Goal: Check status: Check status

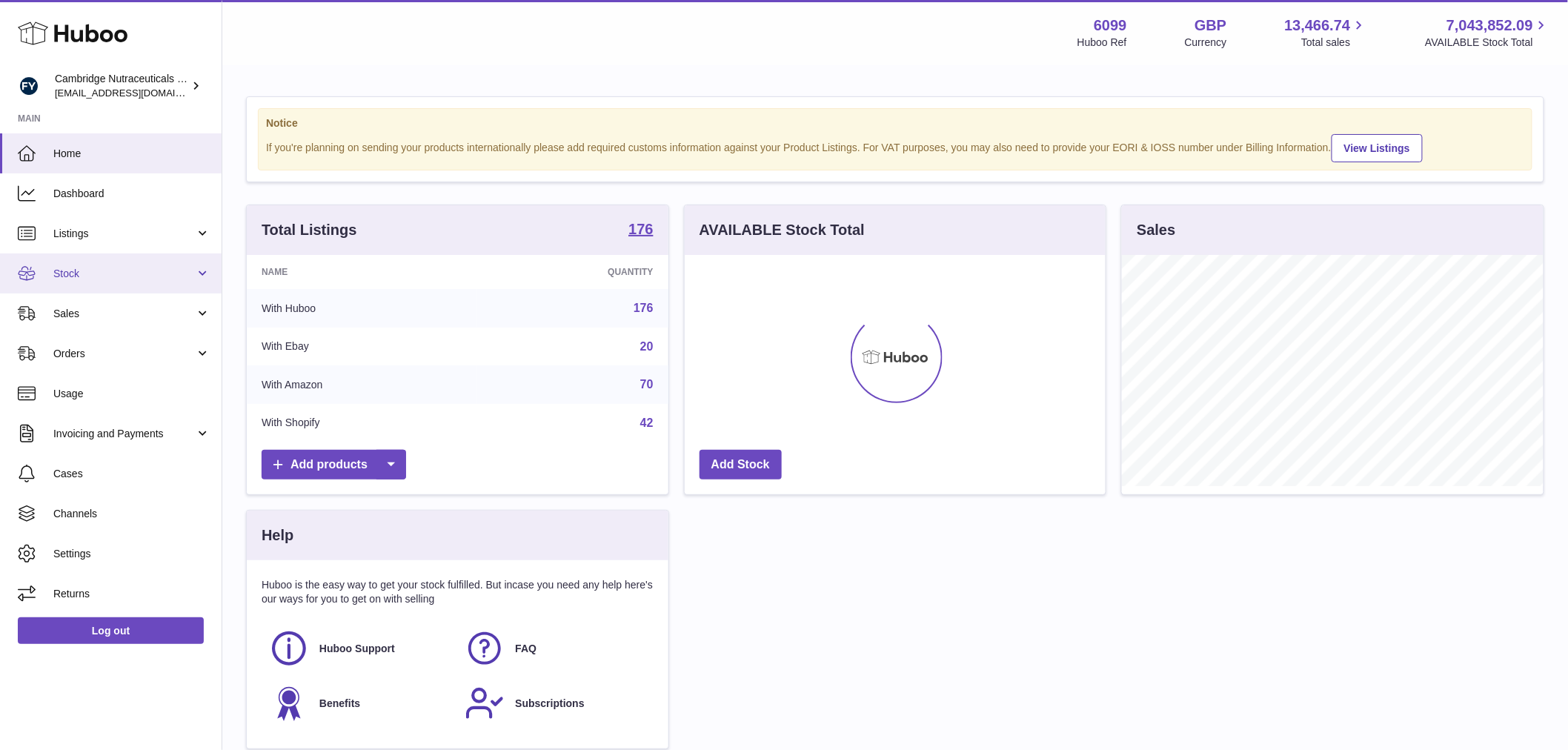
click at [100, 271] on span "Stock" at bounding box center [124, 273] width 142 height 14
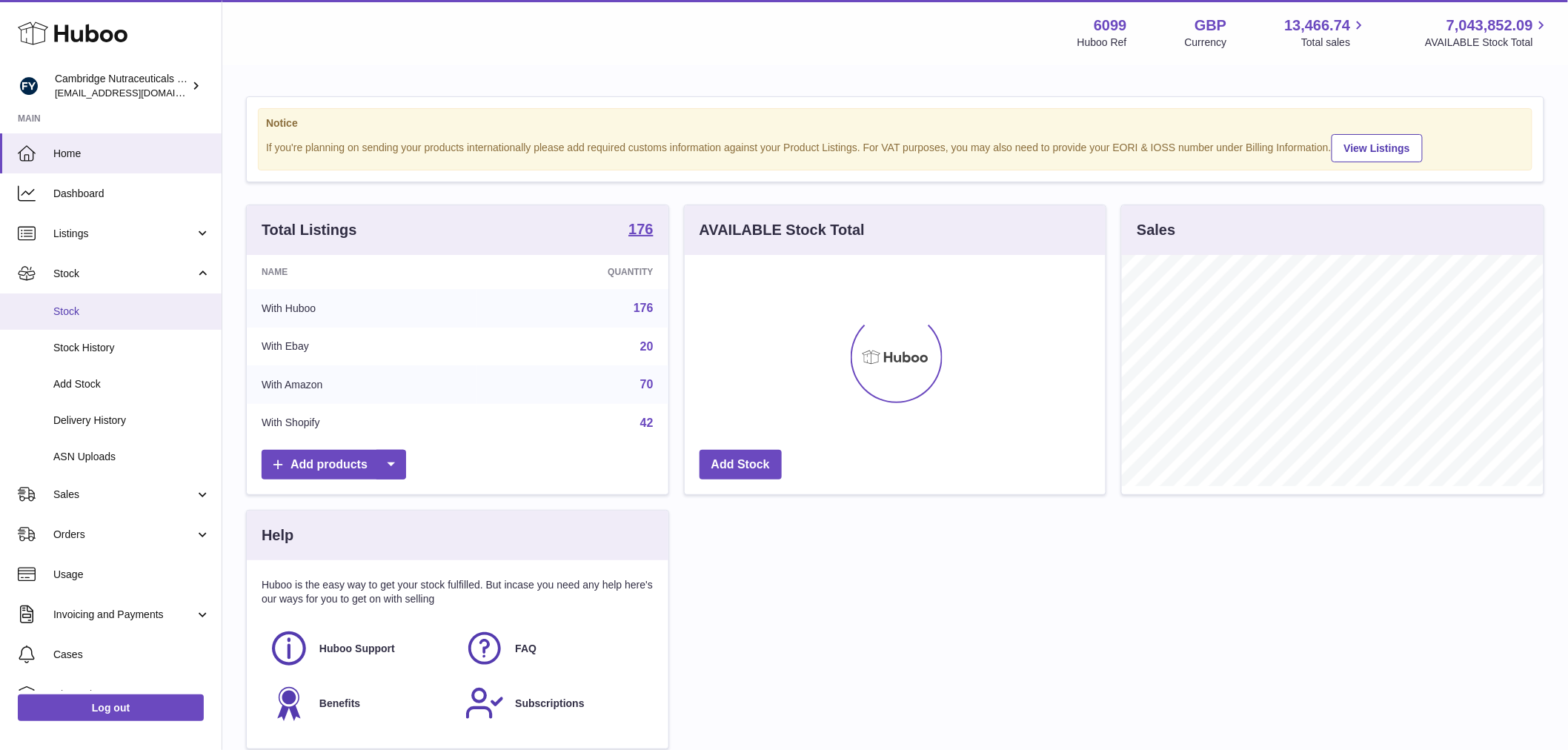
click at [87, 305] on span "Stock" at bounding box center [132, 311] width 157 height 14
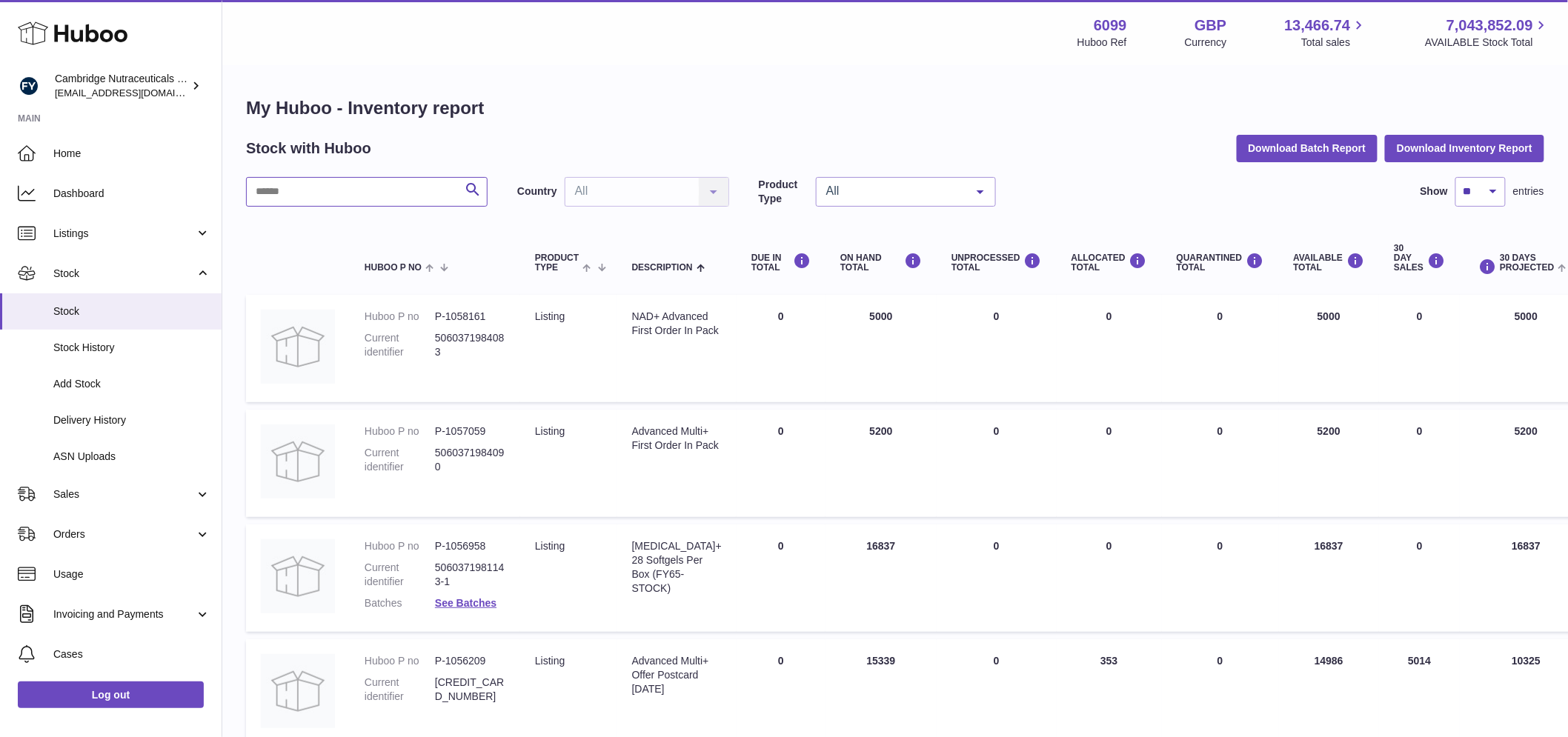
click at [260, 190] on input "text" at bounding box center [367, 192] width 242 height 29
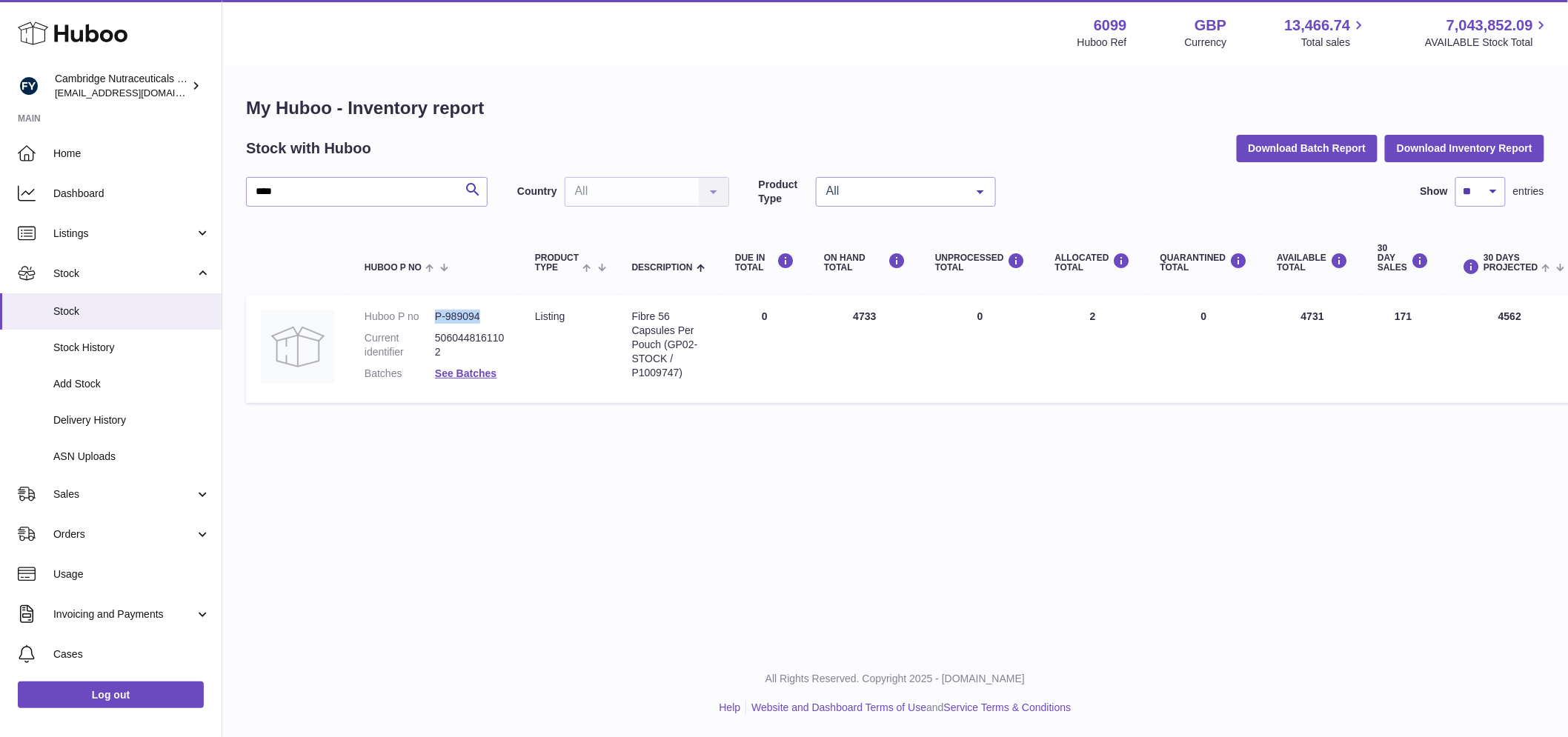
drag, startPoint x: 486, startPoint y: 312, endPoint x: 431, endPoint y: 312, distance: 55.0
click at [431, 312] on dl "Huboo P no P-989094 Current identifier 5060448161102 Batches See Batches" at bounding box center [435, 348] width 141 height 78
copy dl "P-989094"
click at [301, 190] on input "****" at bounding box center [367, 192] width 242 height 29
drag, startPoint x: 487, startPoint y: 312, endPoint x: 425, endPoint y: 308, distance: 62.1
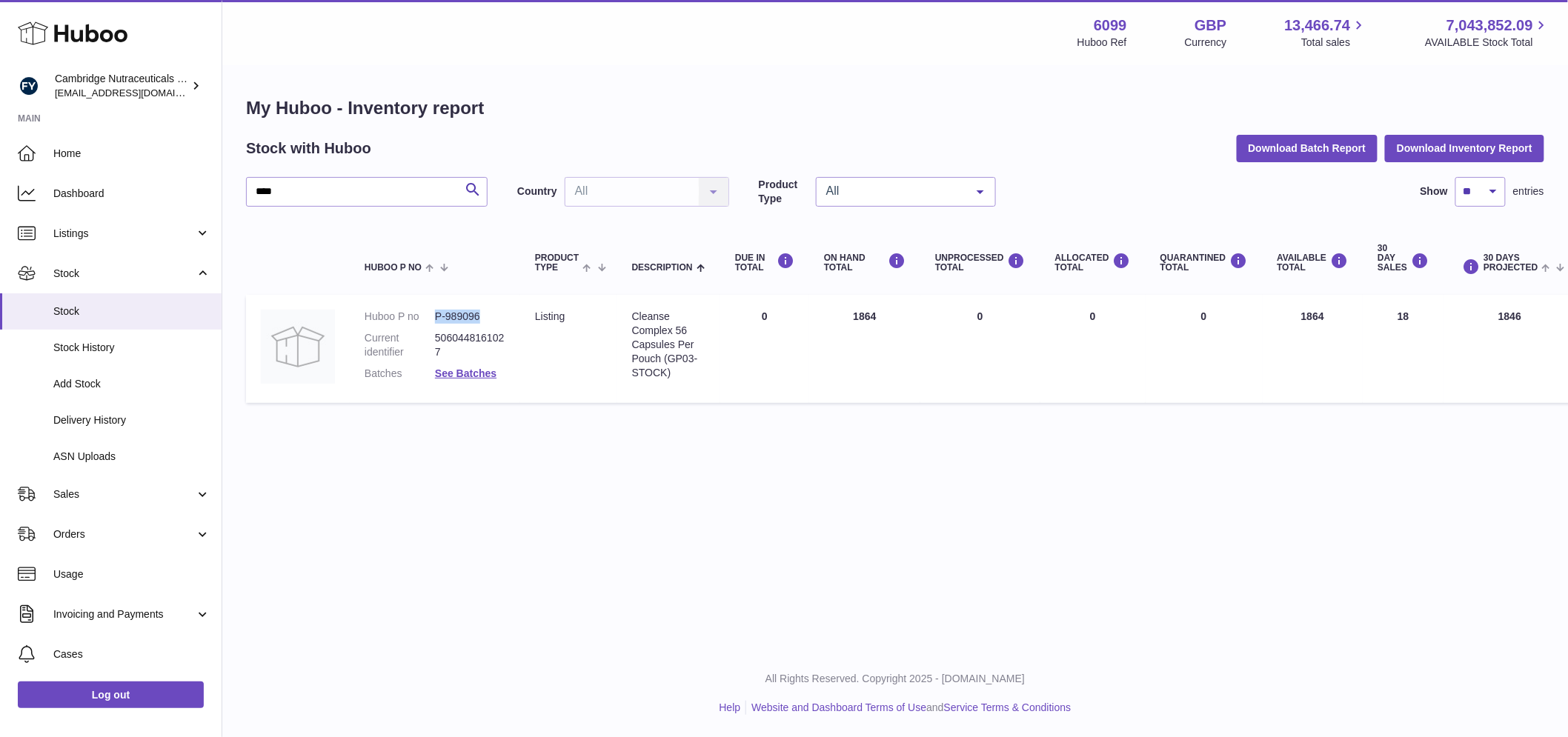
click at [425, 308] on td "Huboo P no P-989096 Current identifier 5060448161027 Batches See Batches" at bounding box center [435, 348] width 171 height 108
copy dl "P-989096"
click at [336, 193] on input "****" at bounding box center [367, 192] width 242 height 29
drag, startPoint x: 488, startPoint y: 311, endPoint x: 423, endPoint y: 319, distance: 65.5
click at [423, 319] on dl "Huboo P no P-1031026 Current identifier 5060448161171 Batches See Batches" at bounding box center [435, 348] width 141 height 78
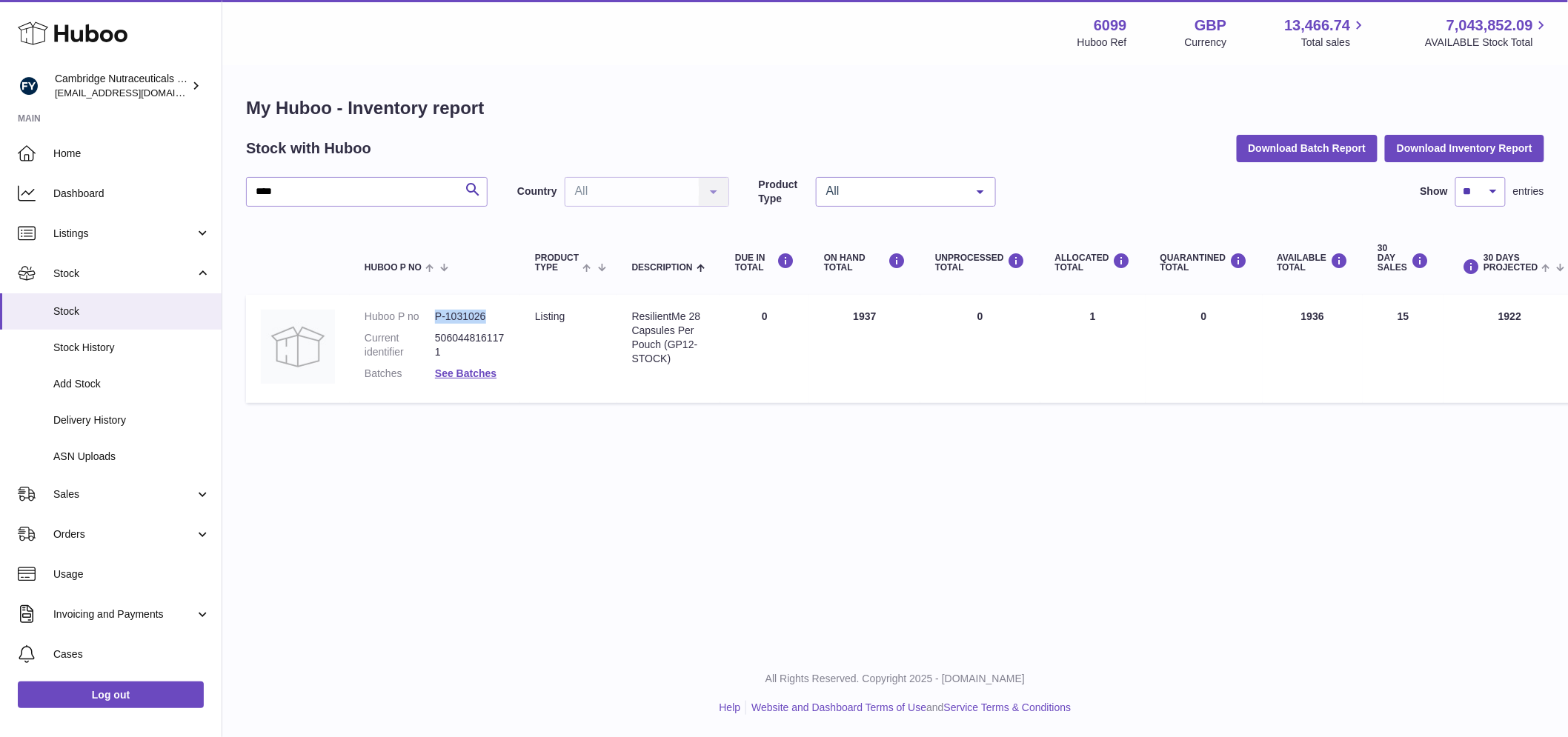
copy dl "P-1031026"
click at [316, 191] on input "****" at bounding box center [367, 192] width 242 height 29
drag, startPoint x: 489, startPoint y: 312, endPoint x: 425, endPoint y: 312, distance: 64.0
click at [419, 316] on dl "Huboo P no P-989108 Current identifier [CREDIT_CARD_NUMBER] Batches See Batches" at bounding box center [435, 348] width 141 height 78
copy dl "P-989108"
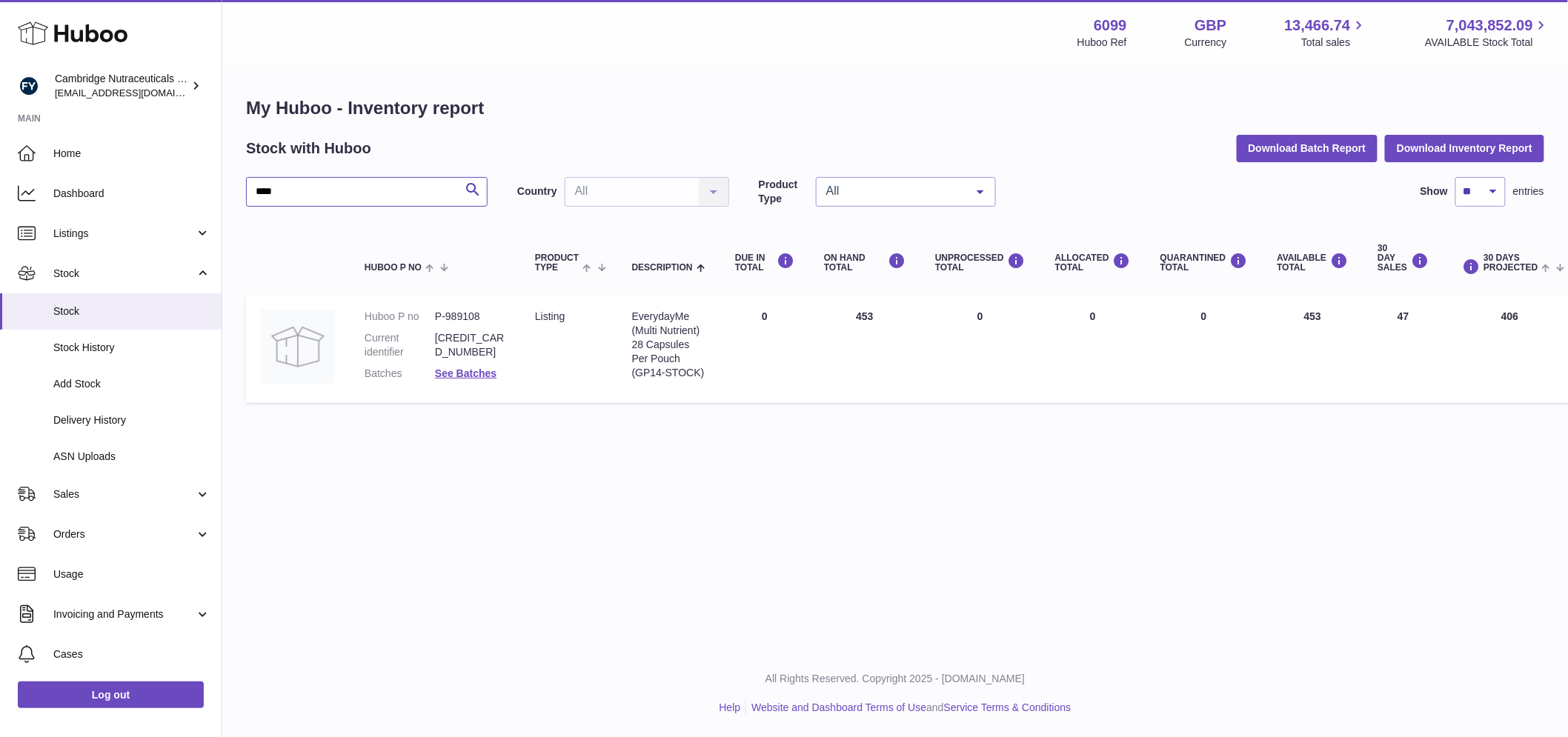
click at [282, 197] on input "****" at bounding box center [367, 192] width 242 height 29
drag, startPoint x: 487, startPoint y: 316, endPoint x: 418, endPoint y: 316, distance: 69.0
click at [418, 316] on dl "Huboo P no P-1028131 Current identifier 5060448161164 Batches See Batches" at bounding box center [435, 348] width 141 height 78
copy dl "P-1028131"
click at [336, 193] on input "****" at bounding box center [367, 192] width 242 height 29
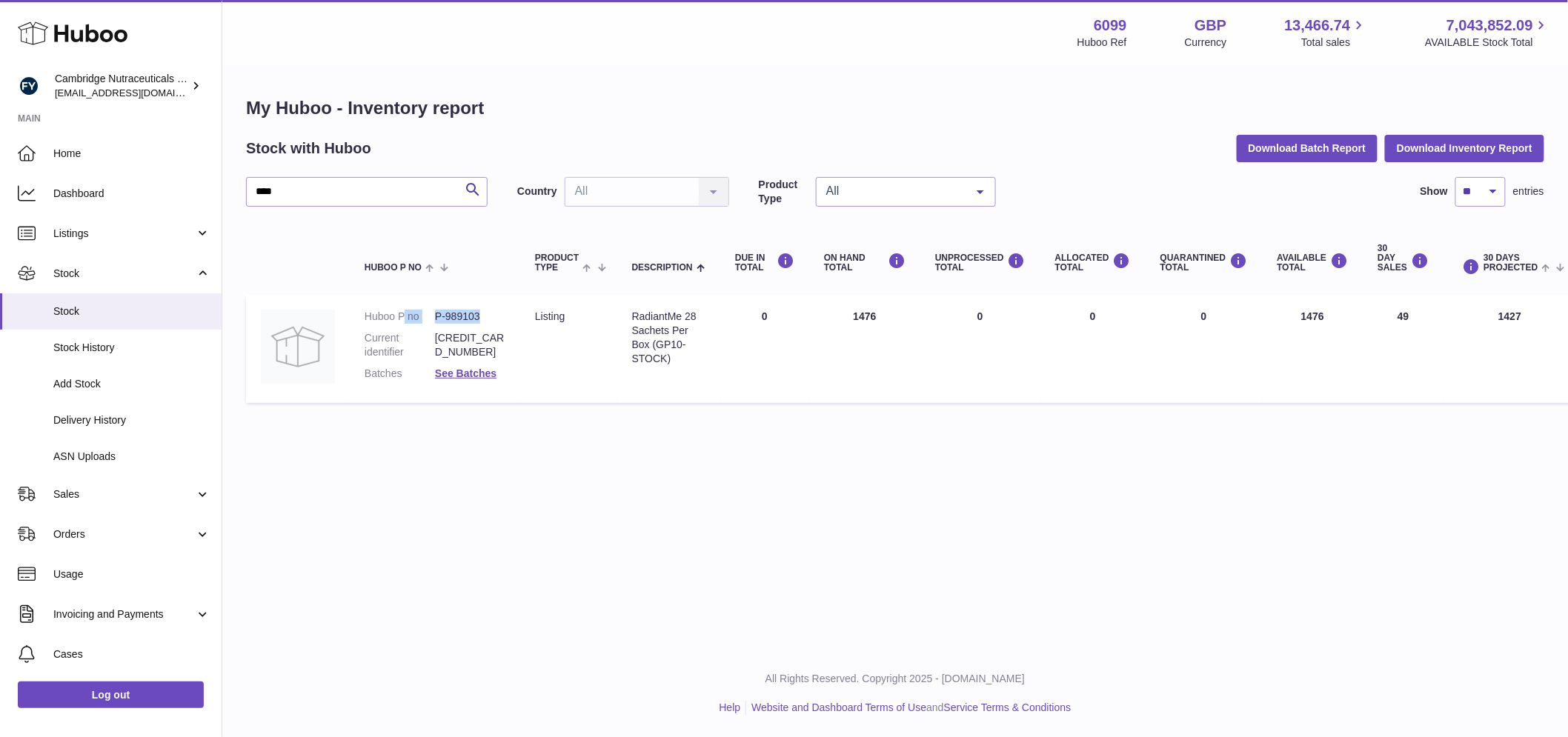
drag, startPoint x: 492, startPoint y: 314, endPoint x: 406, endPoint y: 316, distance: 86.0
click at [406, 316] on dl "Huboo P no P-989103 Current identifier [CREDIT_CARD_NUMBER] Batches See Batches" at bounding box center [435, 348] width 141 height 78
click at [501, 328] on dl "Huboo P no P-989103 Current identifier [CREDIT_CARD_NUMBER] Batches See Batches" at bounding box center [435, 348] width 141 height 78
drag, startPoint x: 486, startPoint y: 317, endPoint x: 442, endPoint y: 327, distance: 45.1
click at [429, 322] on dl "Huboo P no P-989103 Current identifier [CREDIT_CARD_NUMBER] Batches See Batches" at bounding box center [435, 348] width 141 height 78
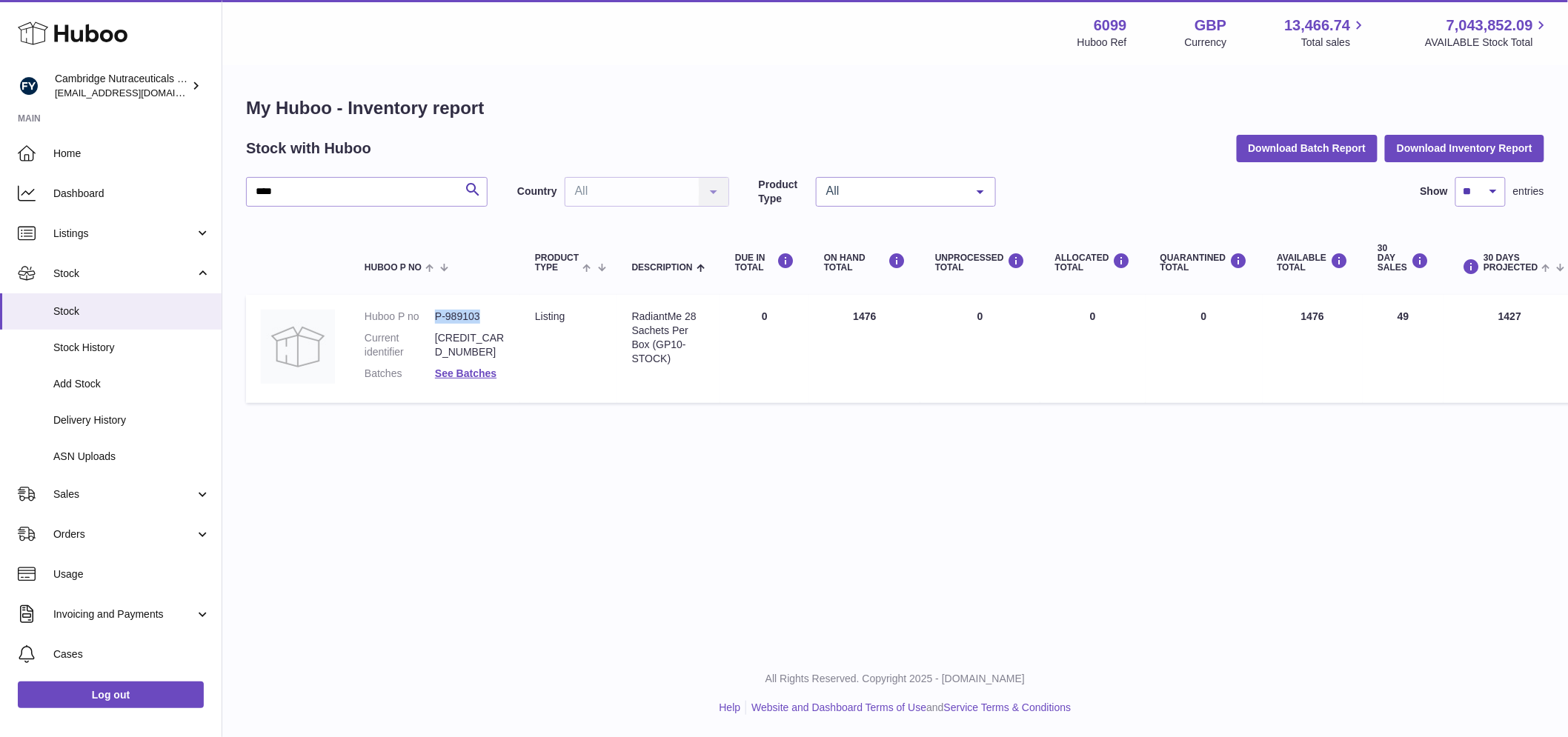
copy dl "P-989103"
click at [295, 201] on input "****" at bounding box center [367, 192] width 242 height 29
drag, startPoint x: 482, startPoint y: 314, endPoint x: 430, endPoint y: 326, distance: 53.4
click at [430, 326] on dl "Huboo P no P-989107 Current identifier 5060448161133 Batches See Batches" at bounding box center [435, 348] width 141 height 78
copy dl "P-989107"
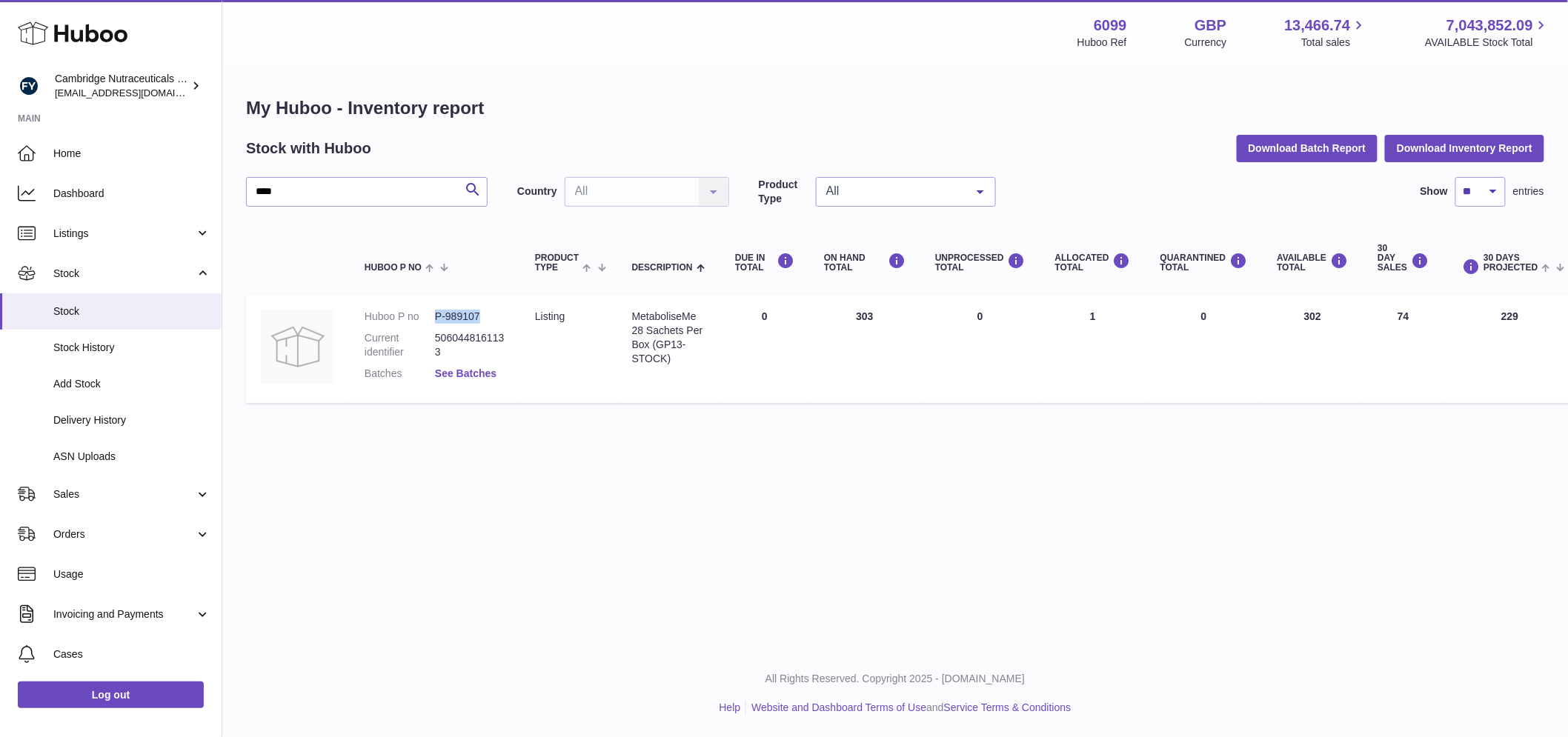
click at [454, 368] on link "See Batches" at bounding box center [466, 373] width 62 height 12
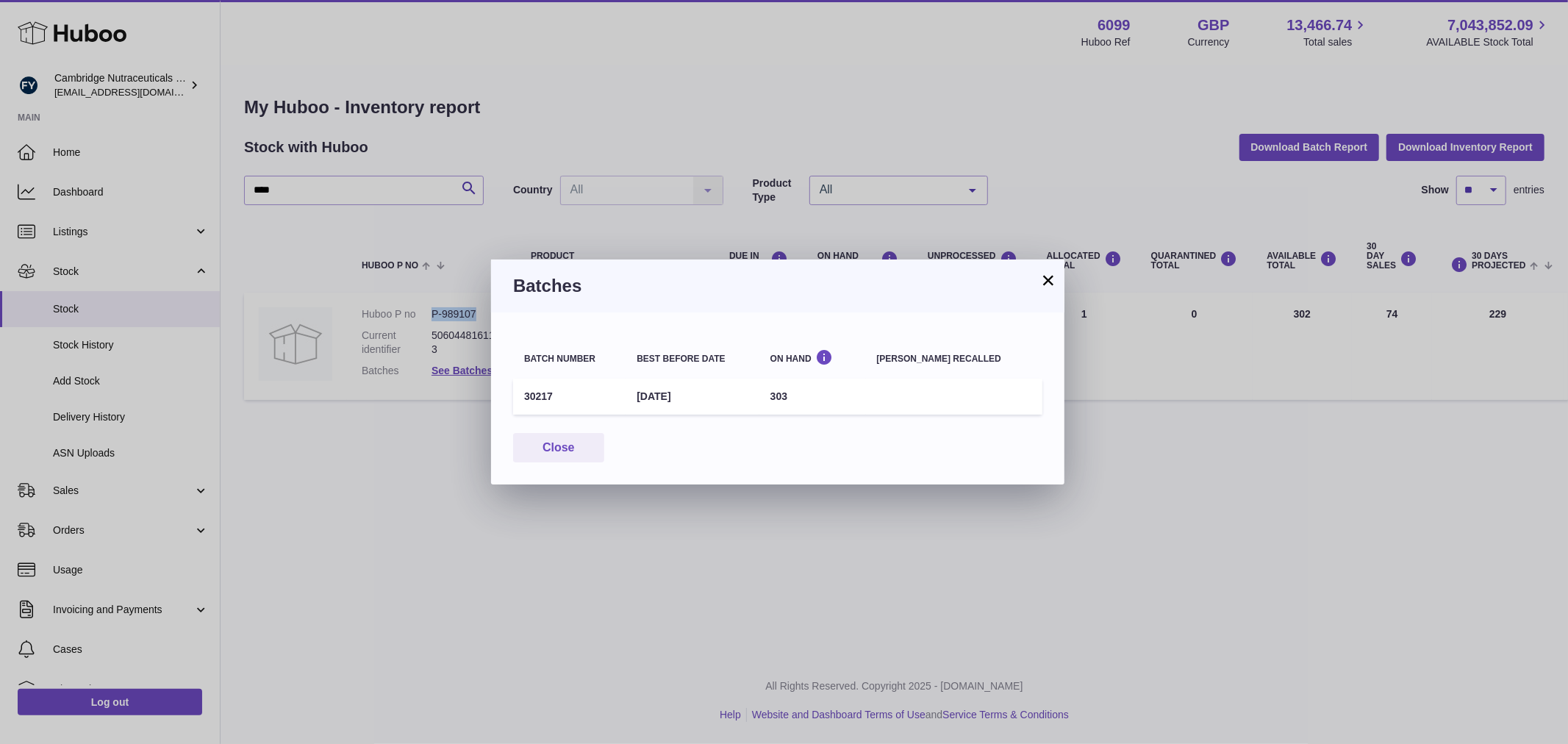
drag, startPoint x: 719, startPoint y: 394, endPoint x: 647, endPoint y: 397, distance: 72.1
click at [647, 397] on td "[DATE]" at bounding box center [692, 396] width 133 height 36
copy td "[DATE]"
click at [549, 443] on button "Close" at bounding box center [559, 448] width 91 height 30
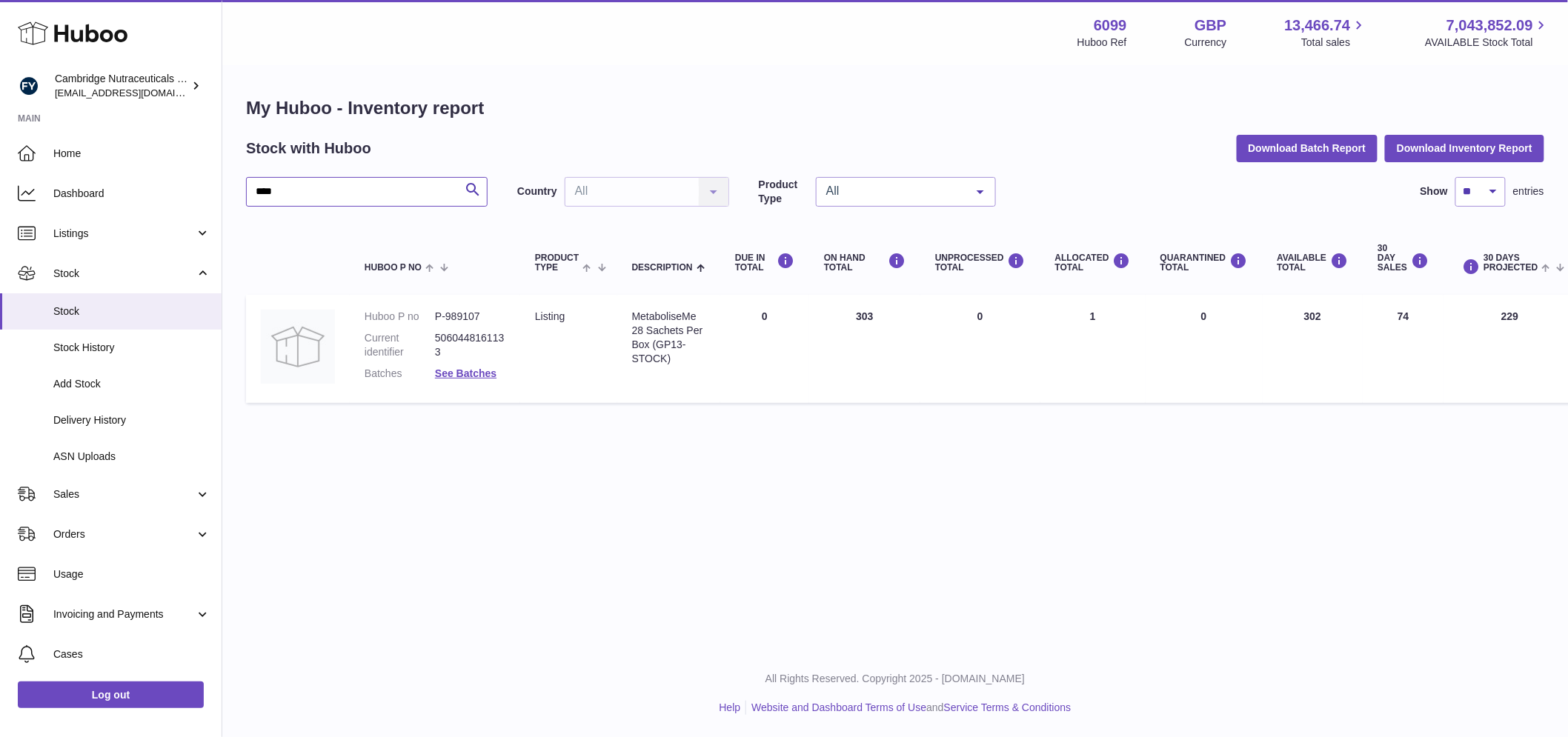
click at [337, 198] on input "****" at bounding box center [367, 192] width 242 height 29
click at [465, 373] on link "See Batches" at bounding box center [466, 373] width 62 height 12
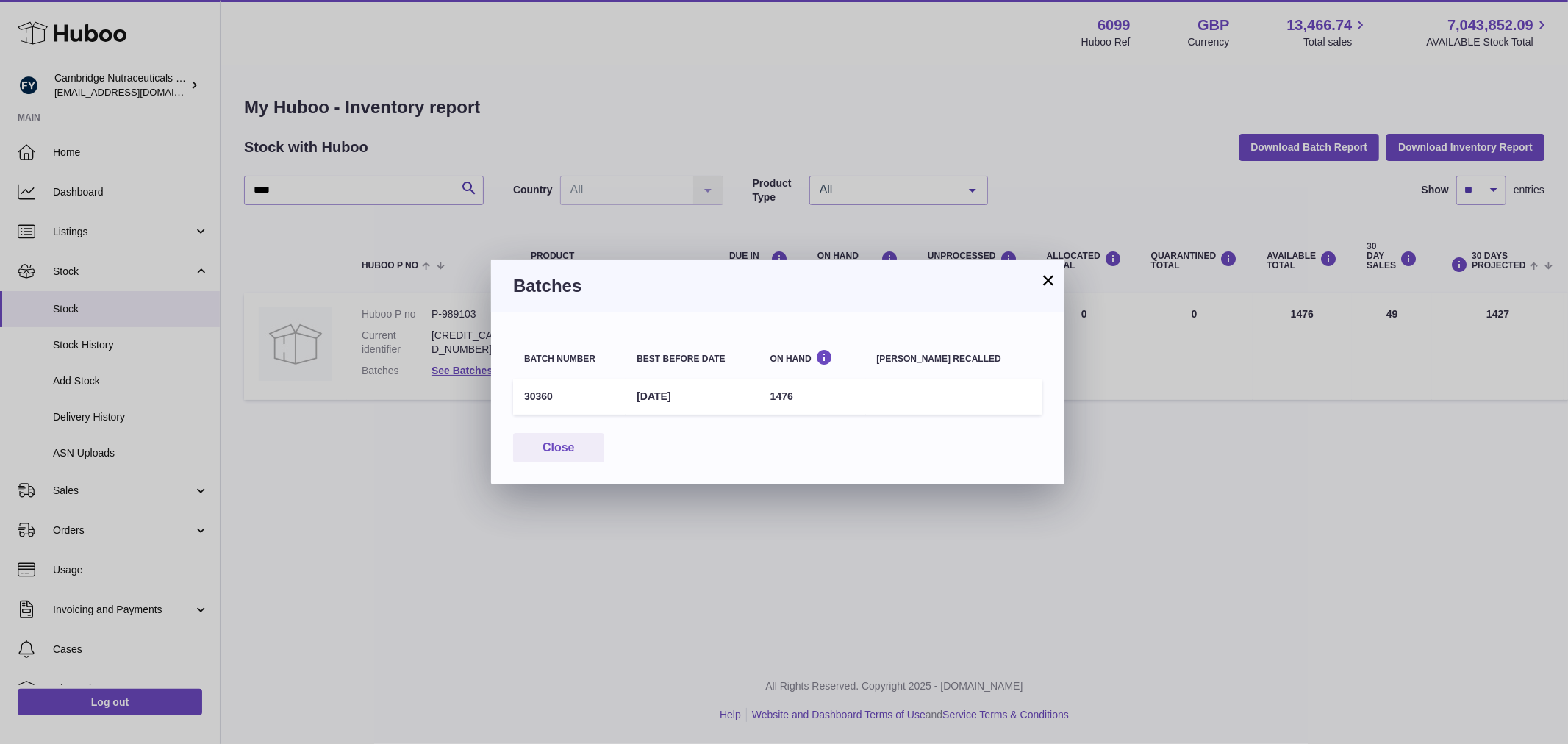
click at [699, 392] on td "[DATE]" at bounding box center [692, 396] width 133 height 36
click at [665, 396] on td "[DATE]" at bounding box center [692, 396] width 133 height 36
drag, startPoint x: 647, startPoint y: 392, endPoint x: 728, endPoint y: 398, distance: 81.2
click at [728, 398] on td "[DATE]" at bounding box center [692, 396] width 133 height 36
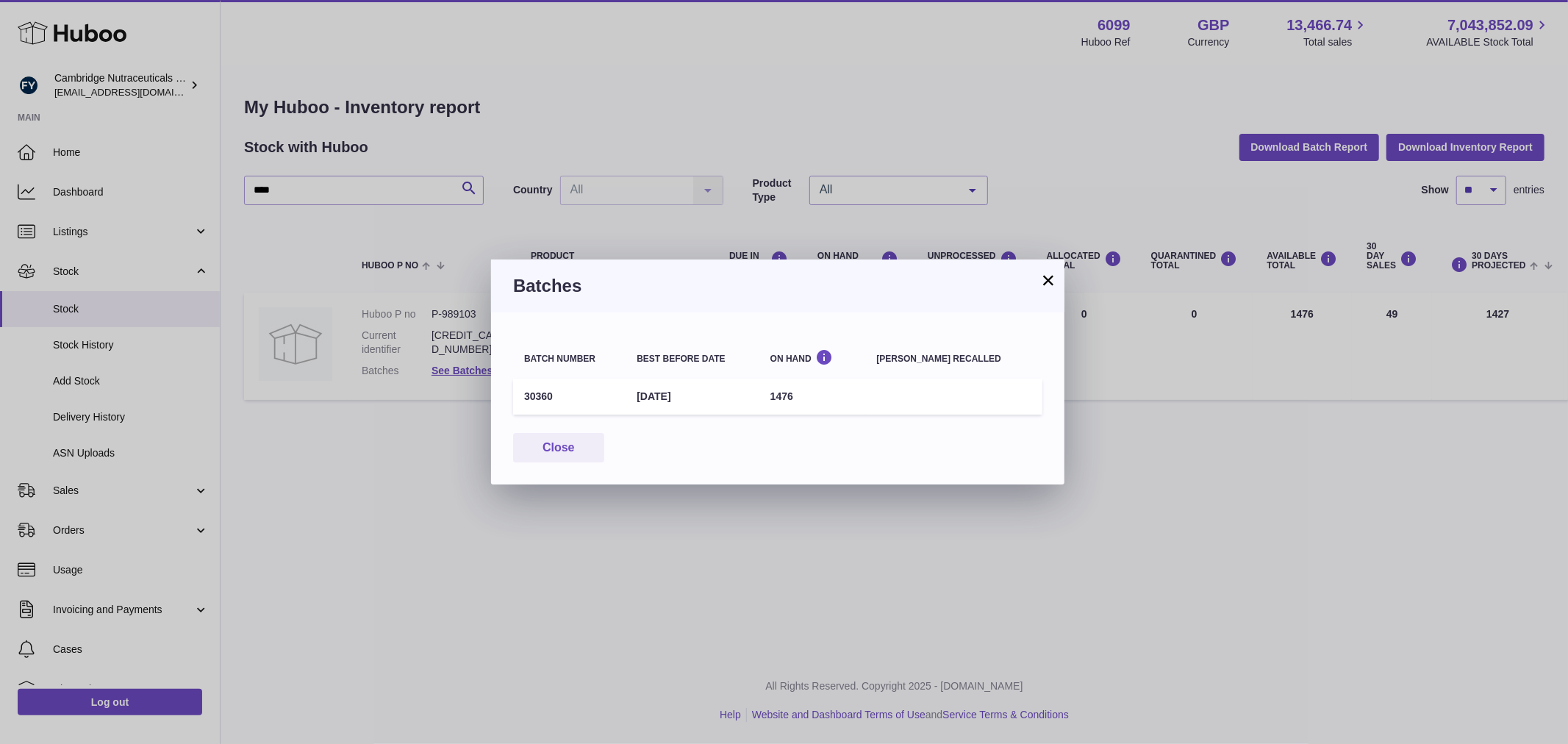
copy td "[DATE]"
click at [557, 454] on button "Close" at bounding box center [559, 448] width 91 height 30
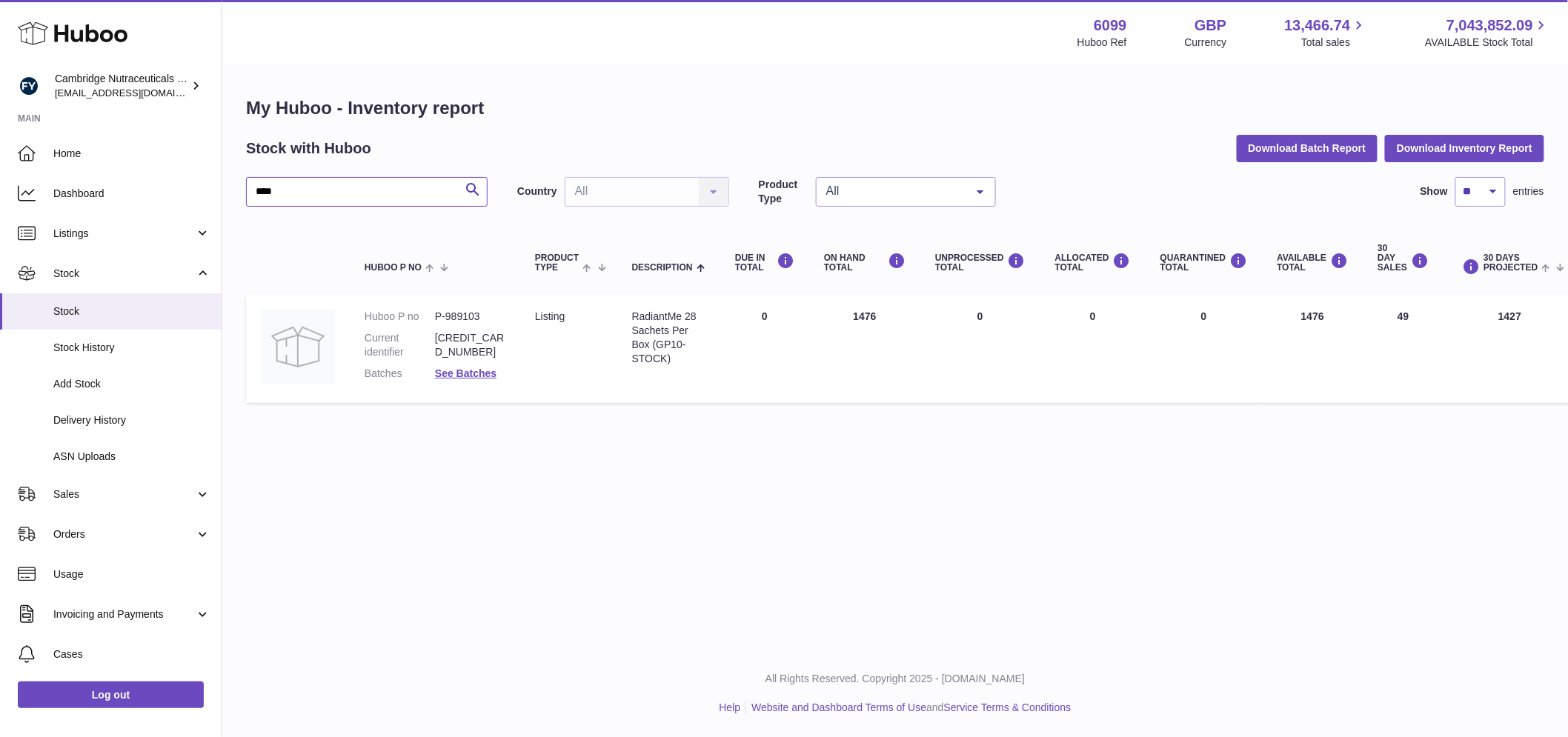
click at [294, 186] on input "****" at bounding box center [367, 192] width 242 height 29
click at [490, 373] on link "See Batches" at bounding box center [466, 373] width 62 height 12
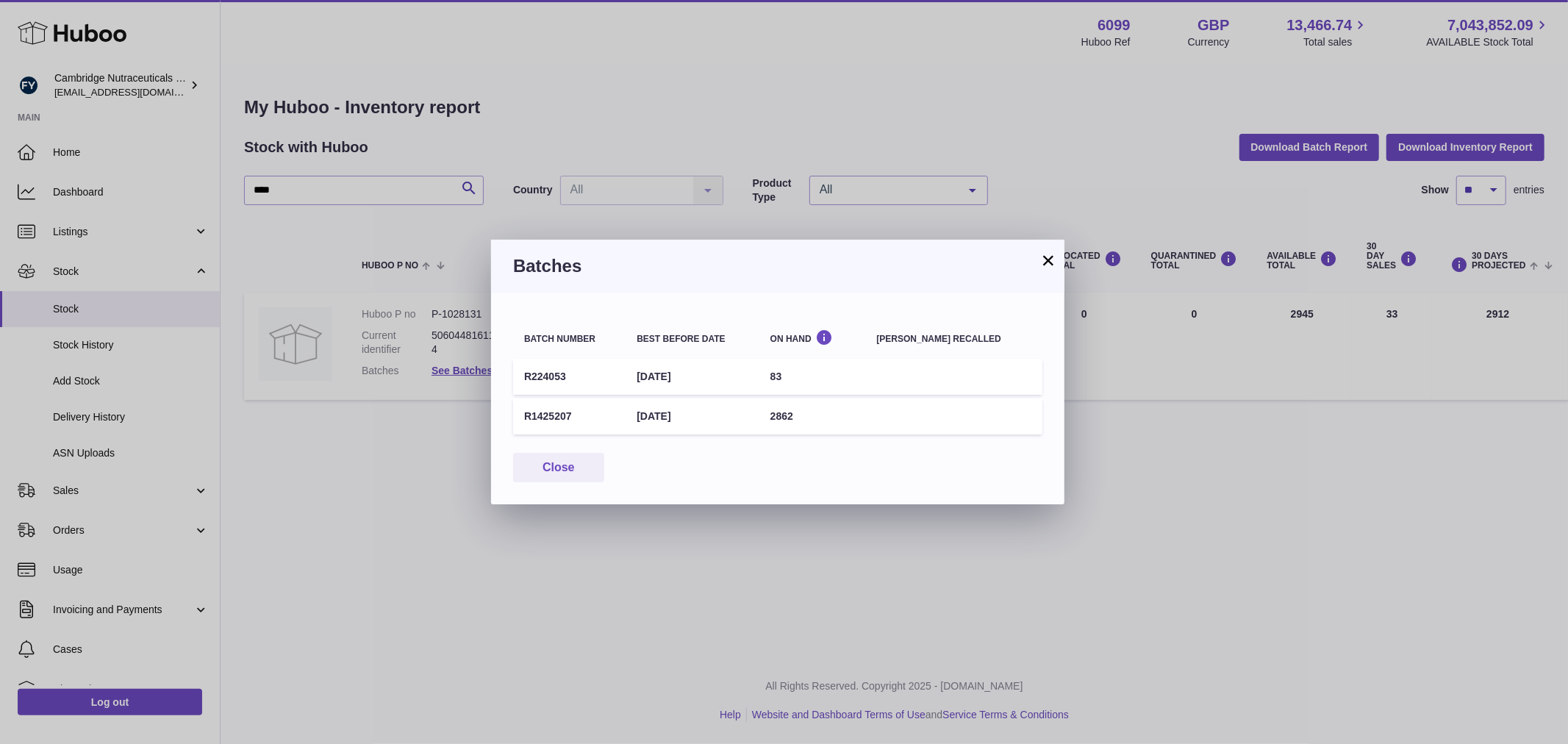
drag, startPoint x: 718, startPoint y: 409, endPoint x: 647, endPoint y: 411, distance: 71.0
click at [647, 411] on td "[DATE]" at bounding box center [692, 416] width 133 height 36
copy td "[DATE]"
click at [531, 471] on button "Close" at bounding box center [559, 467] width 91 height 30
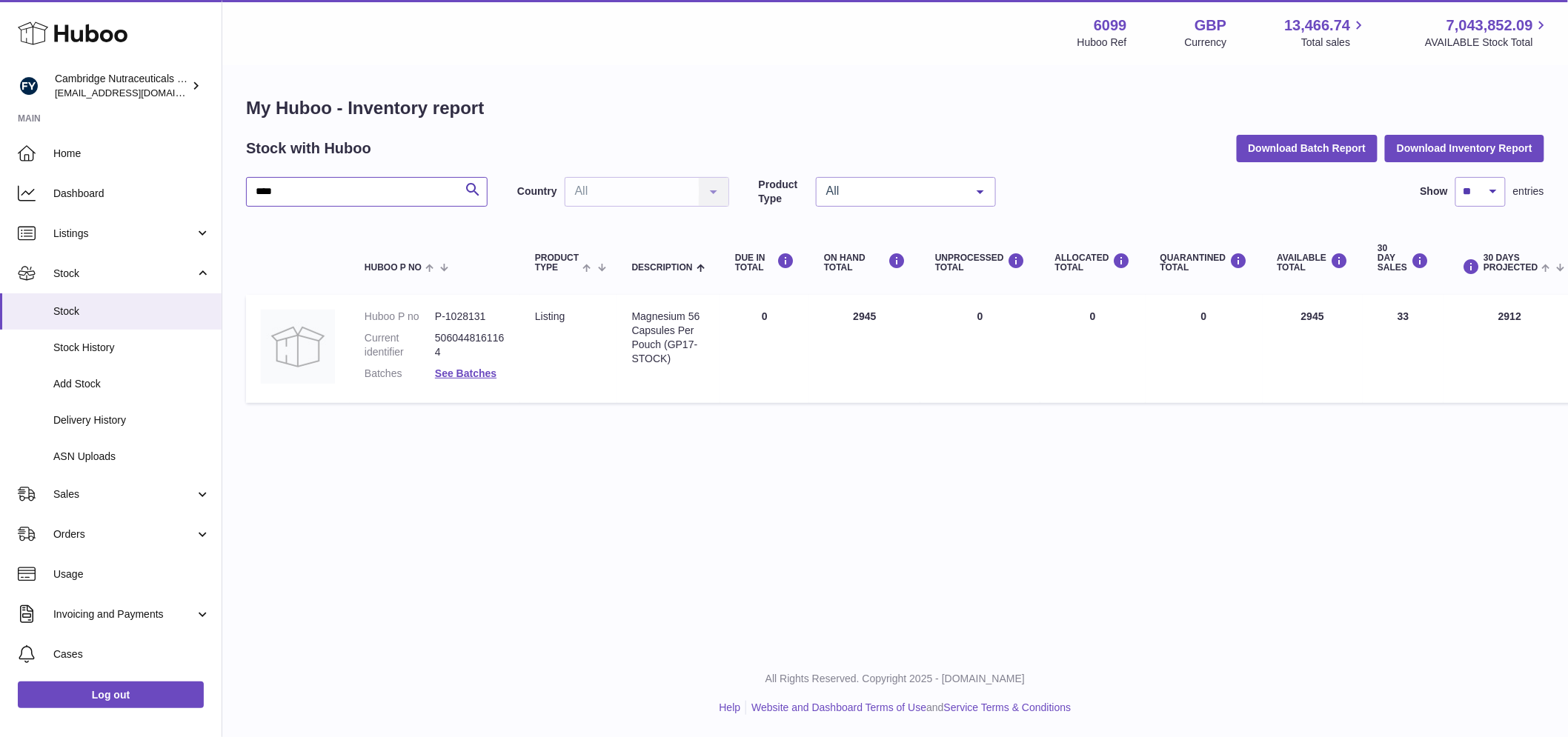
click at [304, 185] on input "****" at bounding box center [367, 192] width 242 height 29
click at [463, 374] on link "See Batches" at bounding box center [466, 373] width 62 height 12
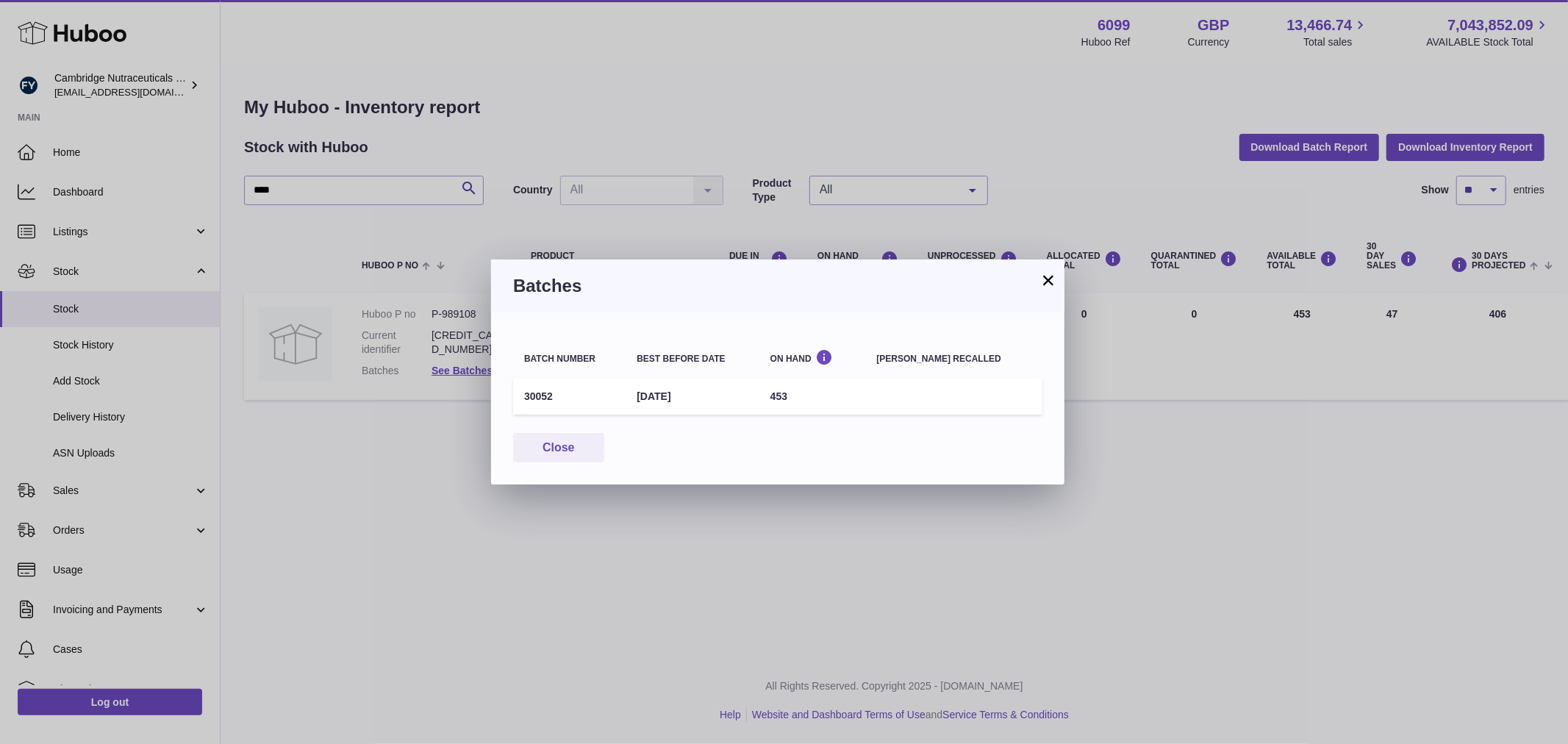
drag, startPoint x: 718, startPoint y: 393, endPoint x: 641, endPoint y: 394, distance: 77.0
click at [641, 394] on td "[DATE]" at bounding box center [692, 396] width 133 height 36
click at [576, 452] on button "Close" at bounding box center [559, 448] width 91 height 30
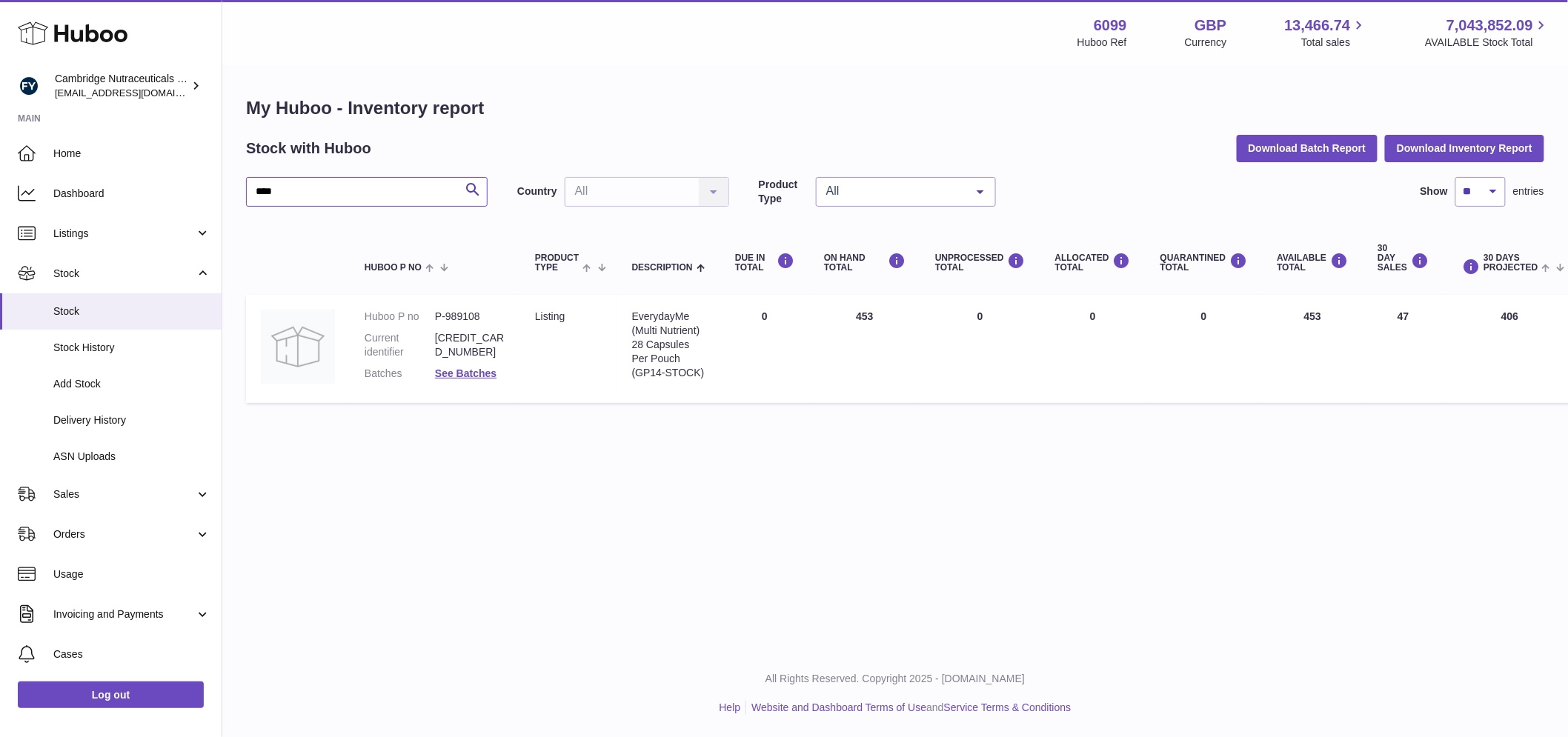
click at [366, 198] on input "****" at bounding box center [367, 192] width 242 height 29
click at [467, 373] on link "See Batches" at bounding box center [466, 373] width 62 height 12
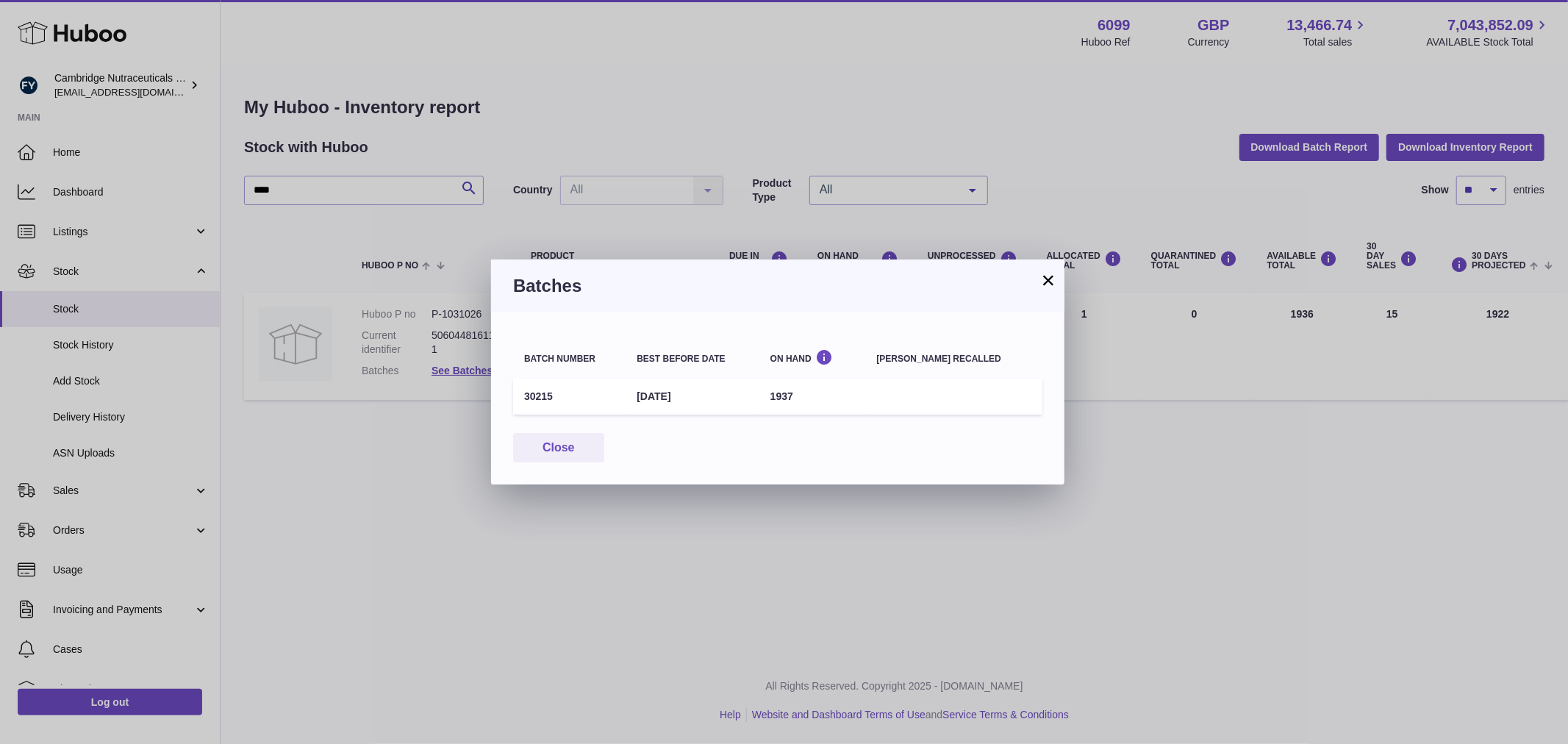
drag, startPoint x: 723, startPoint y: 390, endPoint x: 645, endPoint y: 386, distance: 78.1
click at [645, 386] on td "[DATE]" at bounding box center [692, 396] width 133 height 36
click at [572, 449] on button "Close" at bounding box center [559, 448] width 91 height 30
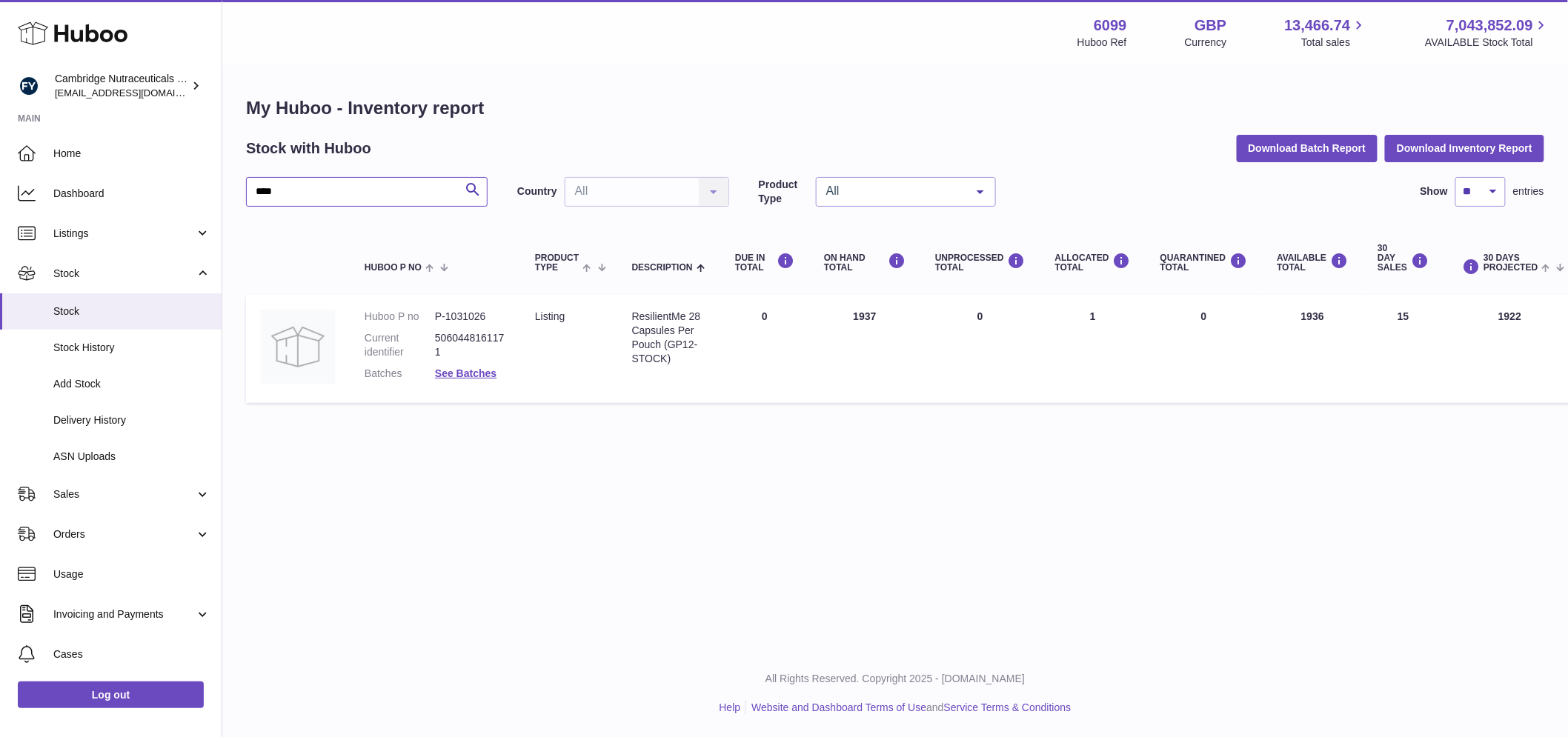
click at [328, 195] on input "****" at bounding box center [367, 192] width 242 height 29
click at [480, 376] on link "See Batches" at bounding box center [466, 373] width 62 height 12
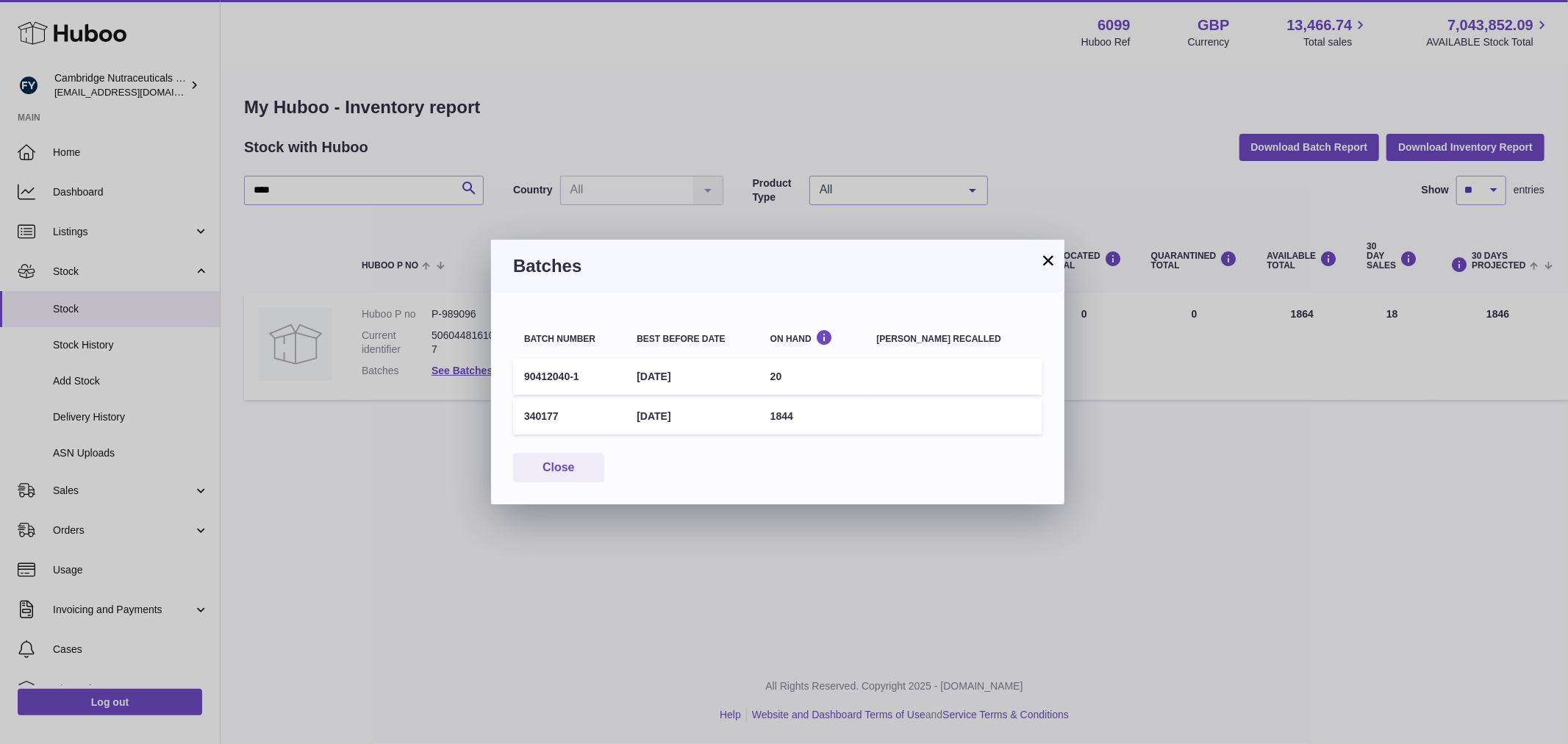
drag, startPoint x: 729, startPoint y: 410, endPoint x: 644, endPoint y: 414, distance: 85.1
click at [644, 414] on td "[DATE]" at bounding box center [692, 416] width 133 height 36
drag, startPoint x: 569, startPoint y: 474, endPoint x: 557, endPoint y: 469, distance: 13.0
click at [569, 473] on button "Close" at bounding box center [559, 467] width 91 height 30
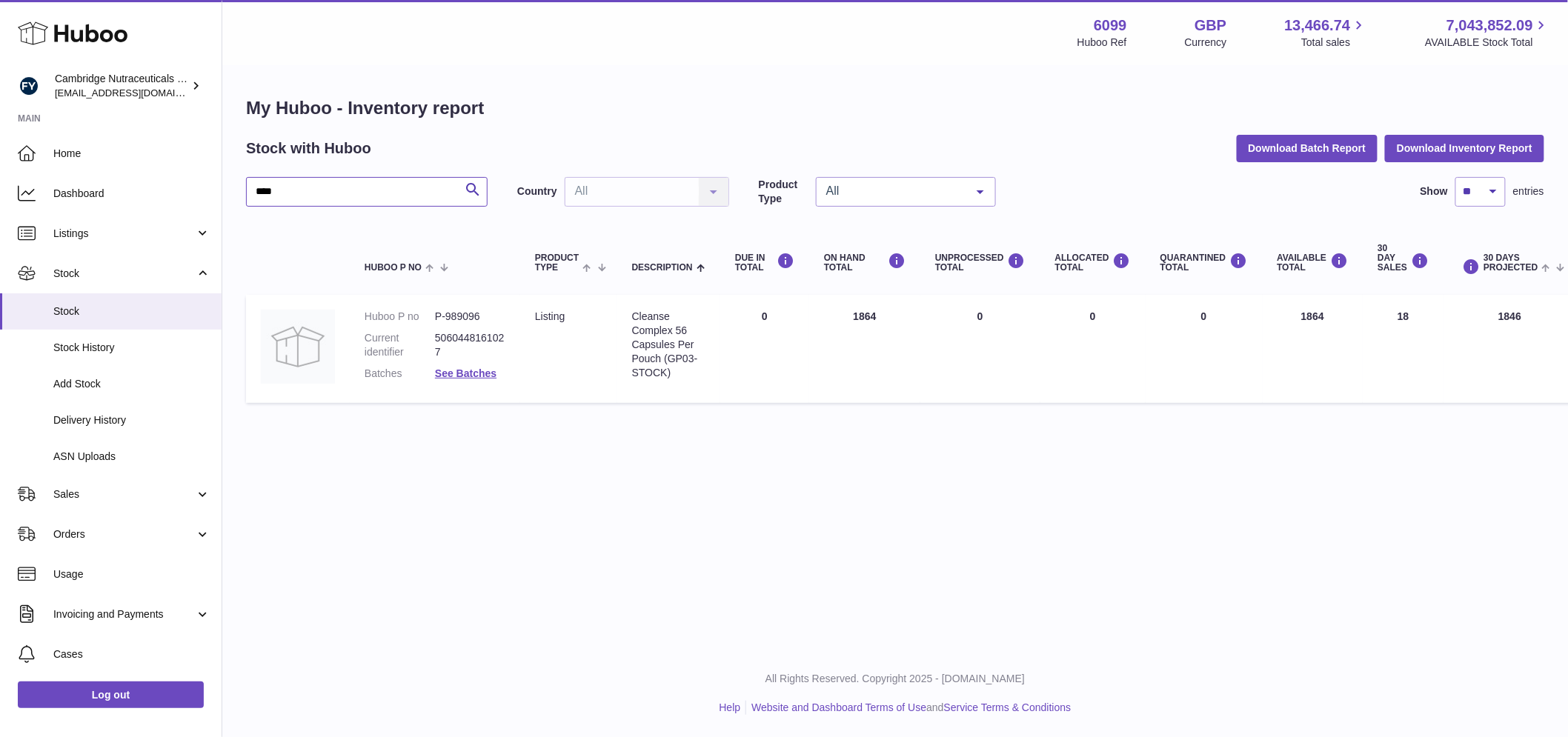
drag, startPoint x: 349, startPoint y: 187, endPoint x: 361, endPoint y: 182, distance: 13.0
click at [352, 188] on input "****" at bounding box center [367, 192] width 242 height 29
type input "****"
click at [475, 371] on link "See Batches" at bounding box center [466, 373] width 62 height 12
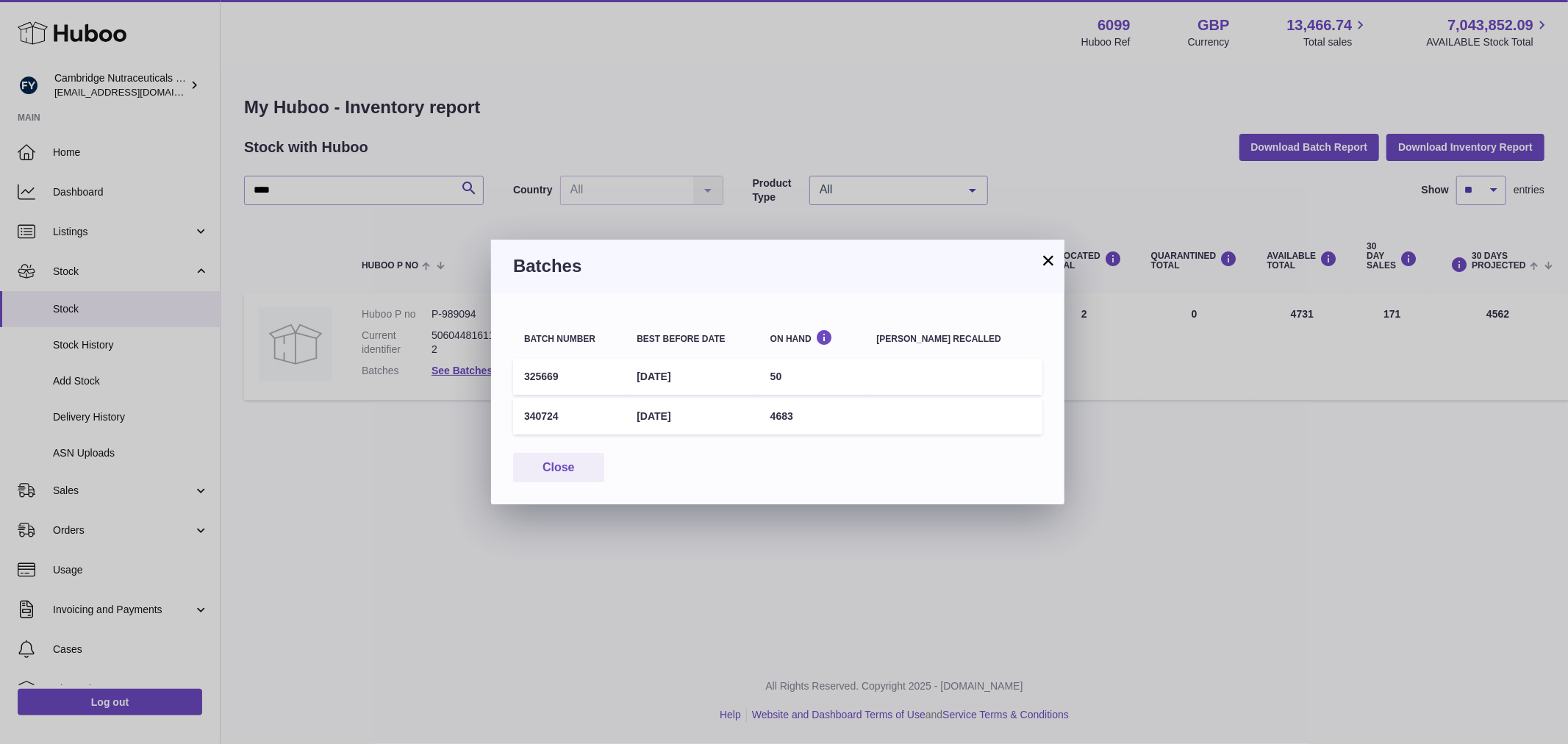
drag, startPoint x: 718, startPoint y: 414, endPoint x: 643, endPoint y: 415, distance: 75.0
click at [643, 415] on td "[DATE]" at bounding box center [692, 416] width 133 height 36
drag, startPoint x: 564, startPoint y: 467, endPoint x: 524, endPoint y: 433, distance: 52.5
click at [564, 467] on button "Close" at bounding box center [559, 467] width 91 height 30
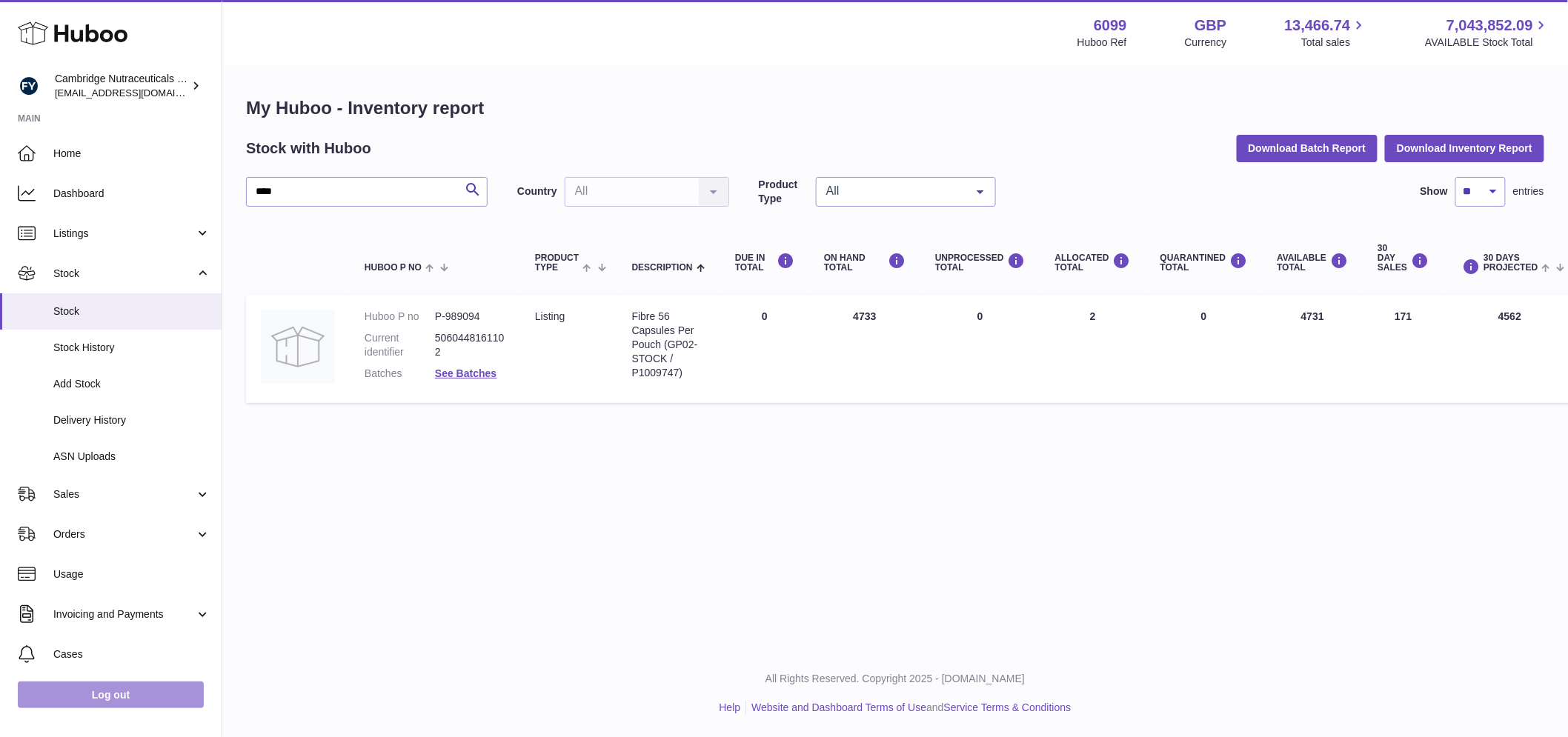
click at [124, 706] on link "Log out" at bounding box center [111, 695] width 186 height 27
